Goal: Information Seeking & Learning: Learn about a topic

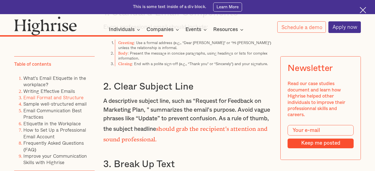
scroll to position [2568, 0]
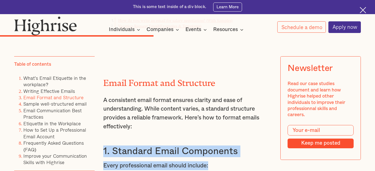
drag, startPoint x: 102, startPoint y: 125, endPoint x: 244, endPoint y: 131, distance: 141.8
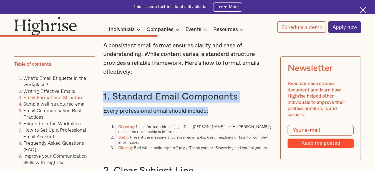
scroll to position [2624, 0]
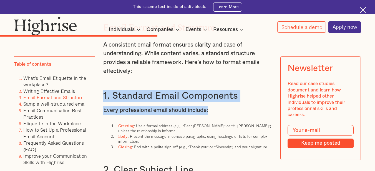
copy div "1. Standard Email Components Every professional email should include:"
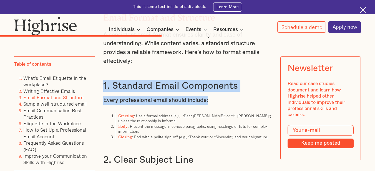
scroll to position [2596, 0]
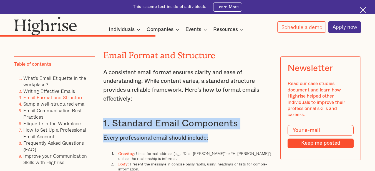
click at [362, 11] on img at bounding box center [363, 10] width 6 height 6
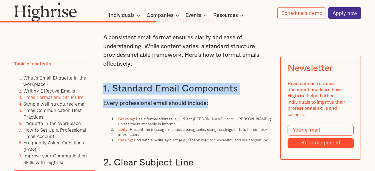
scroll to position [2638, 0]
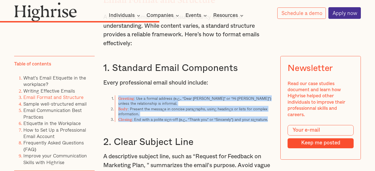
drag, startPoint x: 114, startPoint y: 69, endPoint x: 272, endPoint y: 91, distance: 159.6
click at [272, 96] on ol "Greeting : Use a formal address (e.g., “Dear Mr. Lee” or “Hi Anna”) unless the …" at bounding box center [187, 109] width 169 height 27
copy ol "Greeting : Use a formal address (e.g., “Dear Mr. Lee” or “Hi Anna”) unless the …"
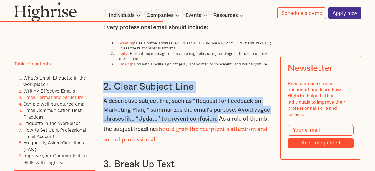
drag, startPoint x: 99, startPoint y: 56, endPoint x: 238, endPoint y: 88, distance: 142.6
copy div "2. Clear Subject Line A descriptive subject line, such as “Request for Feedback…"
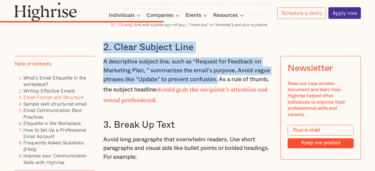
scroll to position [2776, 0]
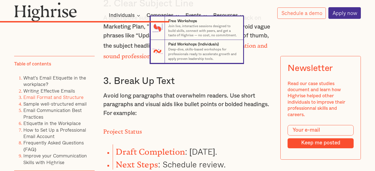
click at [101, 42] on nav "7 Free Workshops Join live, interactive sessions designed to build skills, conn…" at bounding box center [187, 39] width 375 height 47
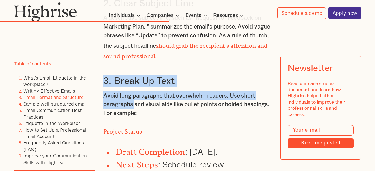
drag, startPoint x: 103, startPoint y: 51, endPoint x: 136, endPoint y: 74, distance: 39.8
copy div "3. Break Up Text Avoid long paragraphs that overwhelm readers. Use short paragr…"
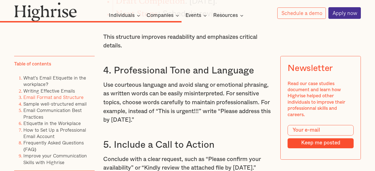
scroll to position [2915, 0]
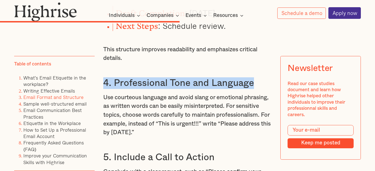
drag, startPoint x: 103, startPoint y: 49, endPoint x: 254, endPoint y: 52, distance: 150.6
click at [254, 77] on h3 "4. Professional Tone and Language" at bounding box center [187, 83] width 169 height 12
copy h3 "4. Professional Tone and Language"
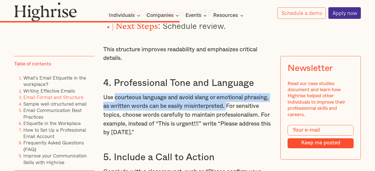
drag, startPoint x: 114, startPoint y: 63, endPoint x: 218, endPoint y: 68, distance: 104.3
click at [256, 93] on p "Use courteous language and avoid slang or emotional phrasing, as written words …" at bounding box center [187, 115] width 169 height 44
copy p "courteous language and avoid slang or emotional phrasing, as written words can …"
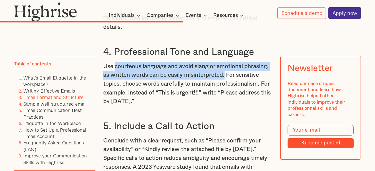
scroll to position [2971, 0]
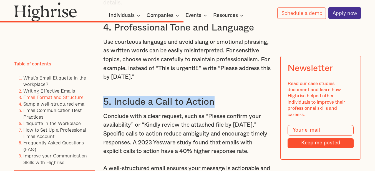
drag, startPoint x: 103, startPoint y: 68, endPoint x: 217, endPoint y: 69, distance: 113.6
click at [217, 96] on h3 "5. Include a Call to Action" at bounding box center [187, 102] width 169 height 12
copy h3 "5. Include a Call to Action"
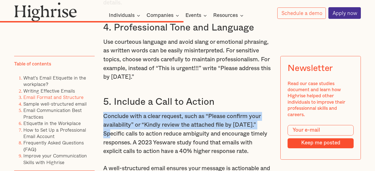
drag, startPoint x: 103, startPoint y: 84, endPoint x: 275, endPoint y: 89, distance: 172.3
click at [275, 89] on div "Email remains a cornerstone of professional communication, serving as the prima…" at bounding box center [187, 39] width 347 height 5265
copy p "Conclude with a clear request, such as “Please confirm your availability” or “K…"
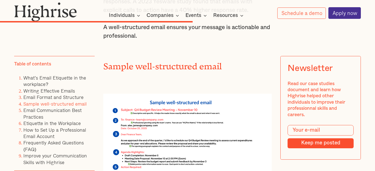
scroll to position [3137, 0]
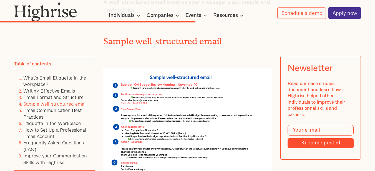
click at [146, 72] on img at bounding box center [187, 125] width 169 height 112
click at [164, 69] on img at bounding box center [187, 125] width 169 height 112
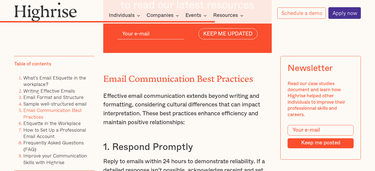
scroll to position [3332, 0]
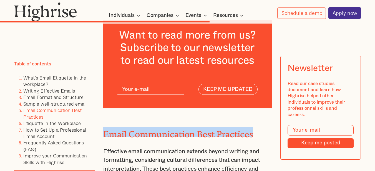
drag, startPoint x: 103, startPoint y: 105, endPoint x: 254, endPoint y: 99, distance: 151.5
click at [254, 127] on h2 "Email Communication Best Practices" at bounding box center [187, 132] width 169 height 10
copy h2 "Email Communication Best Practices"
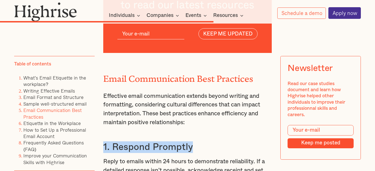
drag, startPoint x: 202, startPoint y: 117, endPoint x: 98, endPoint y: 124, distance: 104.4
copy h3 "1. Respond Promptly"
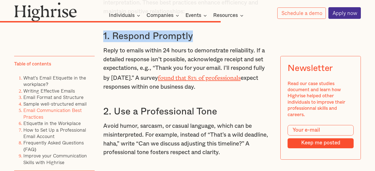
scroll to position [3443, 0]
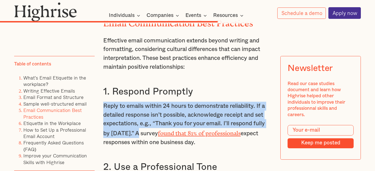
drag, startPoint x: 104, startPoint y: 76, endPoint x: 141, endPoint y: 101, distance: 44.8
click at [141, 102] on p "Reply to emails within 24 hours to demonstrate reliability. If a detailed respo…" at bounding box center [187, 124] width 169 height 45
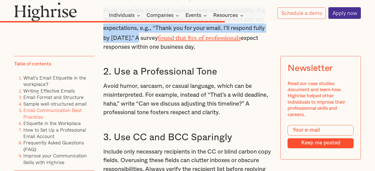
scroll to position [3526, 0]
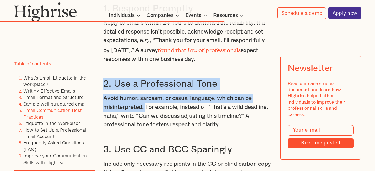
drag, startPoint x: 104, startPoint y: 54, endPoint x: 146, endPoint y: 81, distance: 50.6
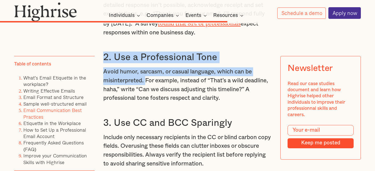
scroll to position [3582, 0]
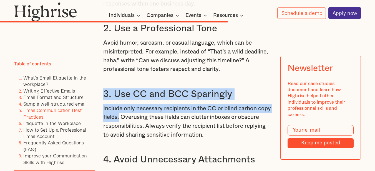
drag, startPoint x: 103, startPoint y: 65, endPoint x: 133, endPoint y: 92, distance: 40.7
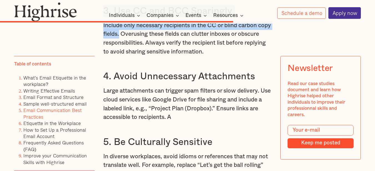
scroll to position [3610, 0]
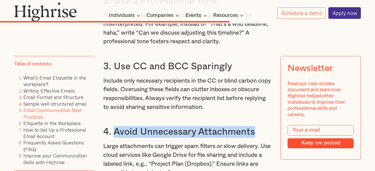
drag, startPoint x: 113, startPoint y: 102, endPoint x: 260, endPoint y: 110, distance: 146.6
click at [260, 126] on h3 "4. Avoid Unnecessary Attachments" at bounding box center [187, 132] width 169 height 12
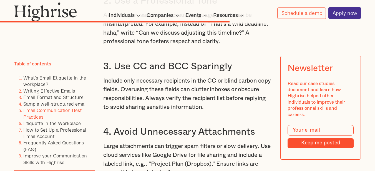
click at [124, 142] on p "Large attachments can trigger spam filters or slow delivery. Use cloud services…" at bounding box center [187, 159] width 169 height 35
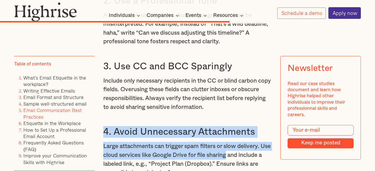
drag, startPoint x: 103, startPoint y: 103, endPoint x: 242, endPoint y: 126, distance: 140.4
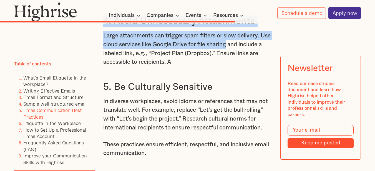
scroll to position [3721, 0]
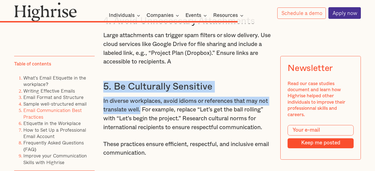
drag, startPoint x: 103, startPoint y: 60, endPoint x: 142, endPoint y: 87, distance: 47.1
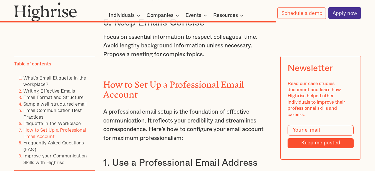
scroll to position [4165, 0]
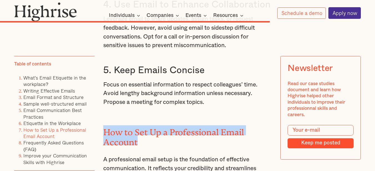
drag, startPoint x: 98, startPoint y: 106, endPoint x: 149, endPoint y: 123, distance: 54.5
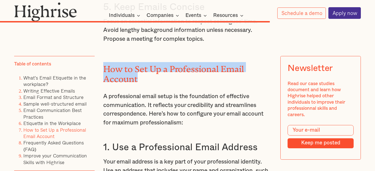
scroll to position [4276, 0]
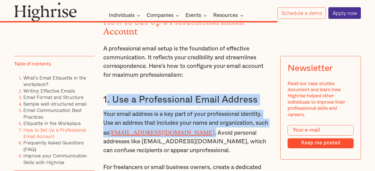
drag, startPoint x: 105, startPoint y: 79, endPoint x: 222, endPoint y: 116, distance: 122.9
click at [222, 116] on div "Email Communication Best Practices Effective email communication extends beyond…" at bounding box center [187, 67] width 169 height 1807
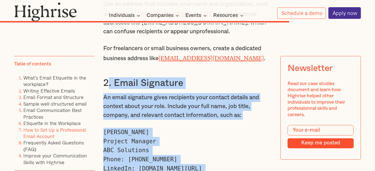
scroll to position [4443, 0]
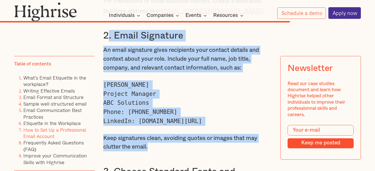
drag, startPoint x: 102, startPoint y: 98, endPoint x: 241, endPoint y: 127, distance: 142.2
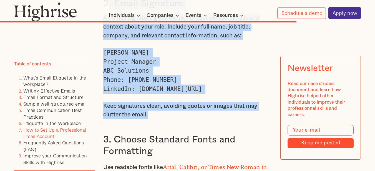
scroll to position [4554, 0]
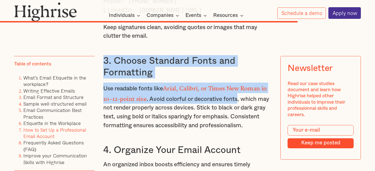
drag, startPoint x: 105, startPoint y: 41, endPoint x: 240, endPoint y: 76, distance: 139.4
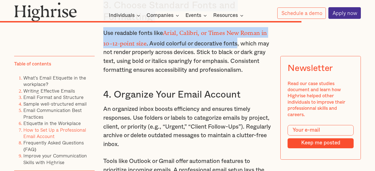
scroll to position [4582, 0]
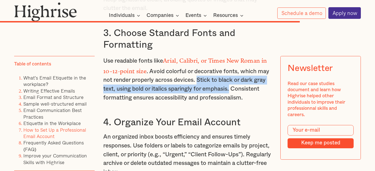
drag, startPoint x: 201, startPoint y: 57, endPoint x: 234, endPoint y: 69, distance: 35.9
click at [234, 69] on p "Use readable fonts like Arial, Calibri, or Times New Roman in 10–12-point size …" at bounding box center [187, 78] width 169 height 47
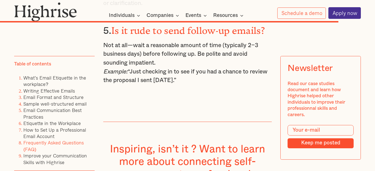
scroll to position [5054, 0]
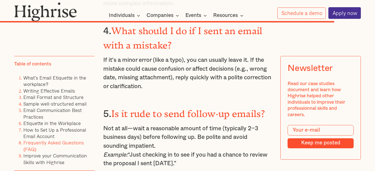
drag, startPoint x: 189, startPoint y: 81, endPoint x: 269, endPoint y: 132, distance: 95.4
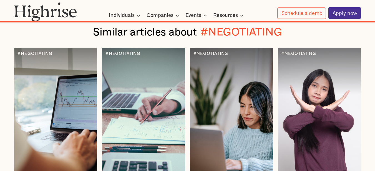
scroll to position [5776, 0]
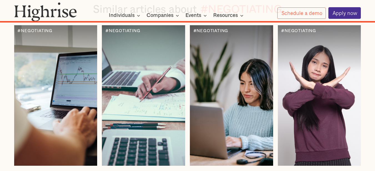
click at [313, 99] on div at bounding box center [319, 95] width 83 height 141
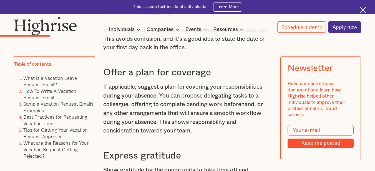
scroll to position [944, 0]
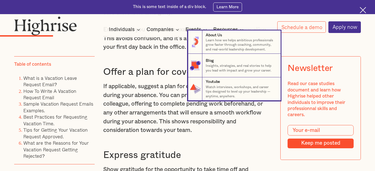
click at [157, 78] on nav "8 About Us Learn how we helps ambitious professionals grow faster through coach…" at bounding box center [187, 66] width 375 height 70
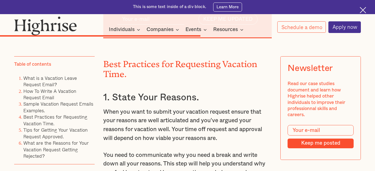
scroll to position [2750, 0]
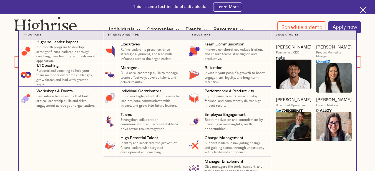
scroll to position [111, 0]
click at [0, 70] on nav "Programs 4 Highrise Leader Impact Program A 6-month program to develop stronger…" at bounding box center [187, 106] width 375 height 150
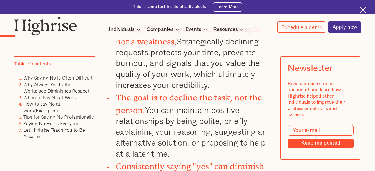
scroll to position [583, 0]
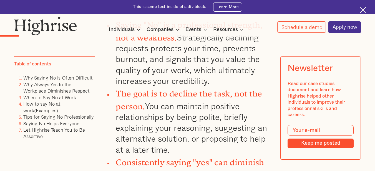
click at [266, 77] on li "Saying "No" is a professional strength, not a weakness. Strategically declining…" at bounding box center [192, 51] width 159 height 69
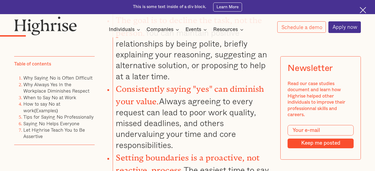
scroll to position [667, 0]
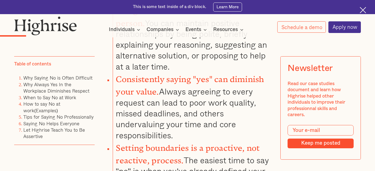
click at [254, 75] on strong "Consistently saying "yes" can diminish your value." at bounding box center [190, 84] width 148 height 18
copy strong "diminish"
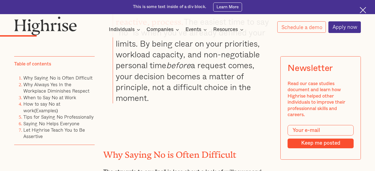
scroll to position [889, 0]
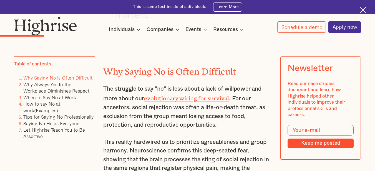
click at [192, 95] on link "evolutionary wiring for survival" at bounding box center [186, 97] width 85 height 4
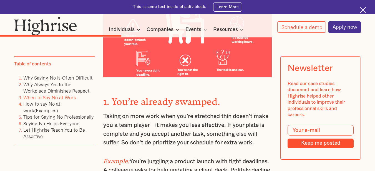
scroll to position [1861, 0]
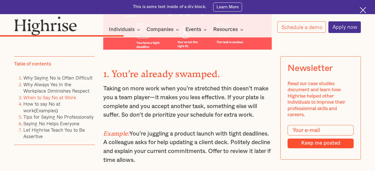
click at [199, 69] on strong "1. You’re already swamped." at bounding box center [161, 72] width 117 height 6
copy strong "swamped"
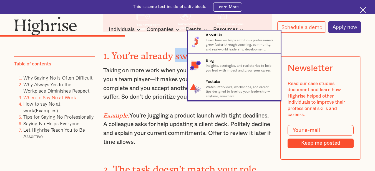
scroll to position [1889, 0]
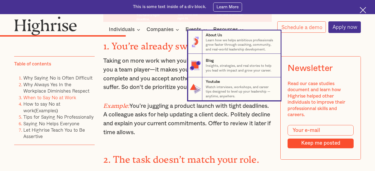
click at [125, 99] on nav "8 About Us Learn how we helps ambitious professionals grow faster through coach…" at bounding box center [187, 66] width 375 height 70
click at [125, 87] on nav "8 About Us Learn how we helps ambitious professionals grow faster through coach…" at bounding box center [187, 66] width 375 height 70
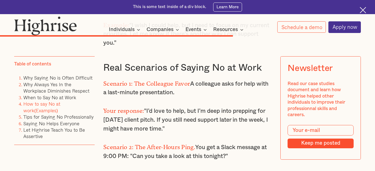
scroll to position [3222, 0]
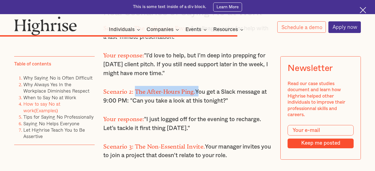
drag, startPoint x: 135, startPoint y: 51, endPoint x: 197, endPoint y: 55, distance: 61.8
click at [197, 86] on p "Scenario 2: The After-Hours Ping. You get a Slack message at 9:00 PM: "Can you …" at bounding box center [187, 95] width 169 height 19
copy p "The After-Hours Ping."
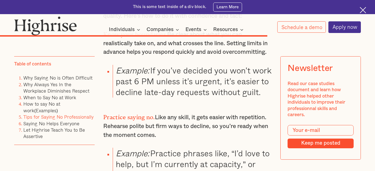
scroll to position [3527, 0]
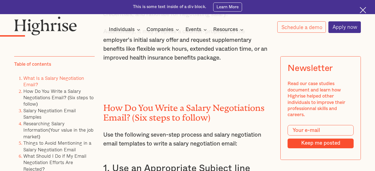
scroll to position [833, 0]
